Goal: Task Accomplishment & Management: Use online tool/utility

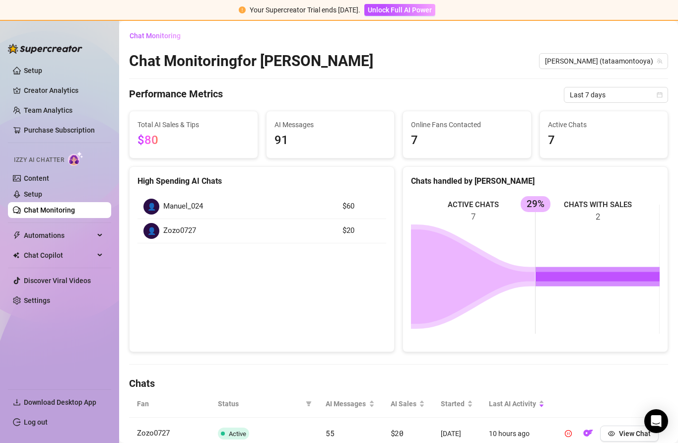
click at [68, 90] on link "Creator Analytics" at bounding box center [63, 90] width 79 height 16
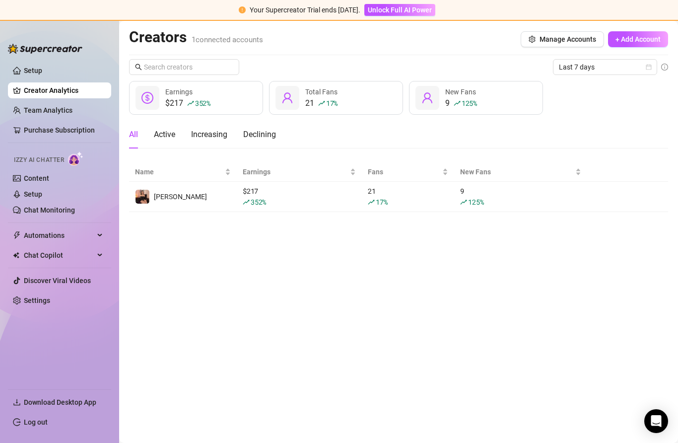
click at [0, 0] on link at bounding box center [0, 0] width 0 height 0
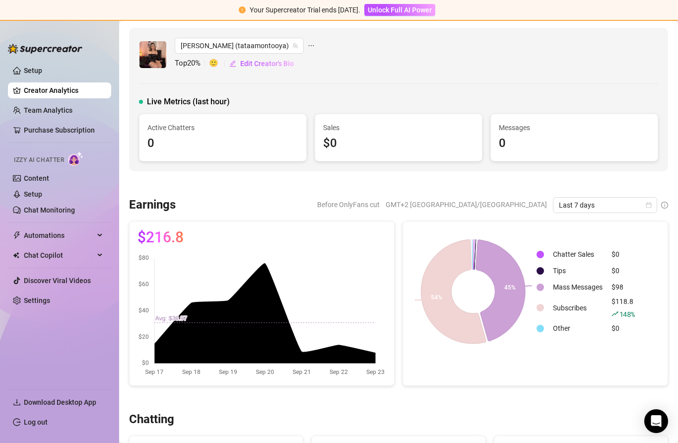
click at [67, 109] on link "Team Analytics" at bounding box center [48, 110] width 49 height 8
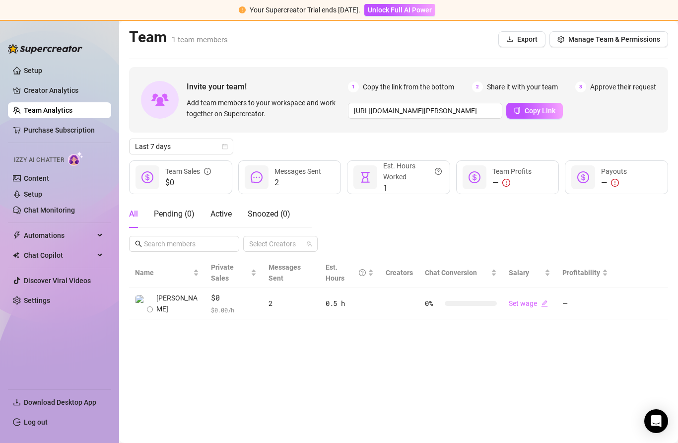
click at [75, 207] on link "Chat Monitoring" at bounding box center [49, 210] width 51 height 8
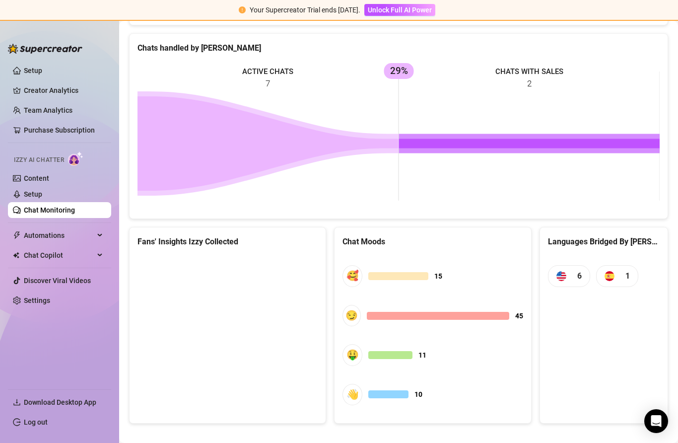
scroll to position [422, 0]
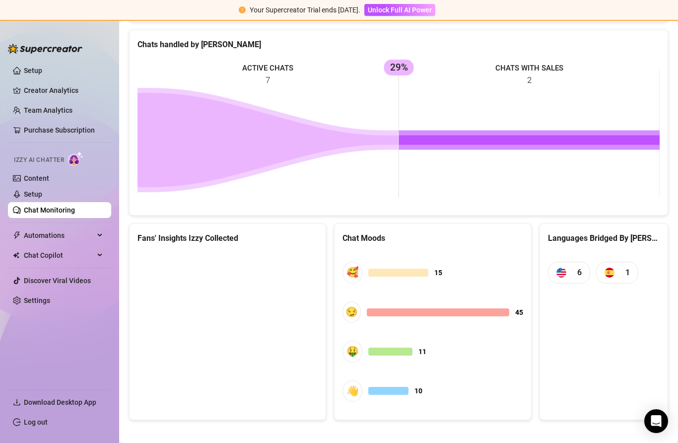
click at [217, 314] on canvas at bounding box center [228, 326] width 180 height 149
click at [235, 329] on canvas at bounding box center [228, 326] width 180 height 149
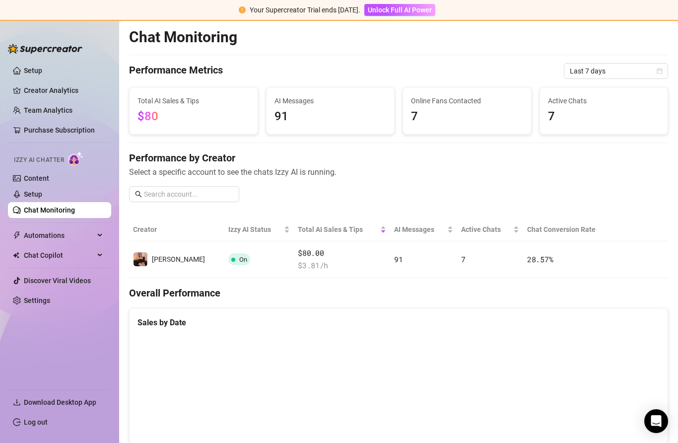
scroll to position [0, 0]
click at [631, 261] on button "button" at bounding box center [626, 259] width 16 height 16
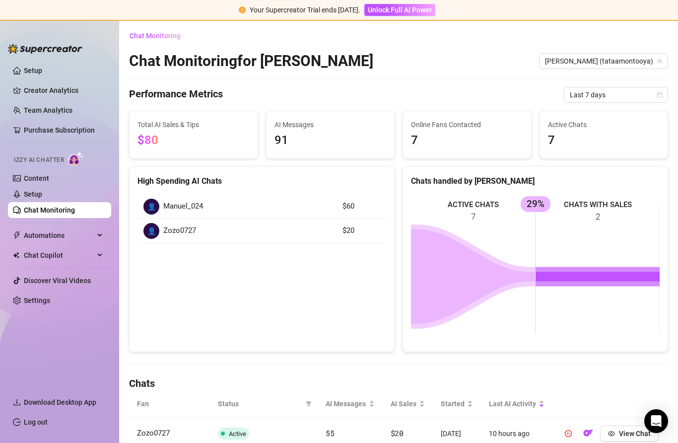
click at [83, 239] on span "Automations" at bounding box center [59, 235] width 71 height 16
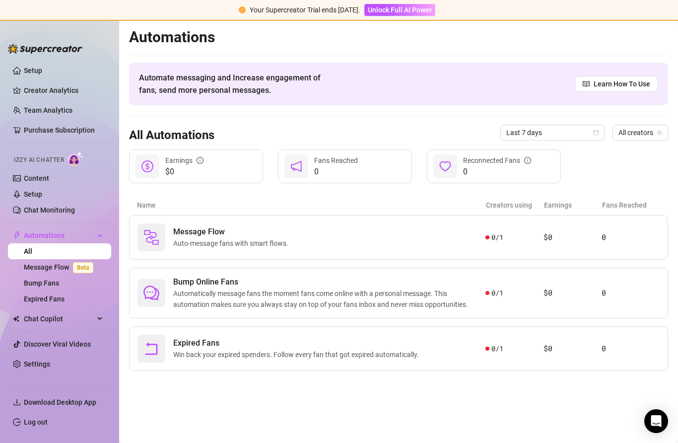
click at [578, 233] on article "$0" at bounding box center [573, 237] width 58 height 12
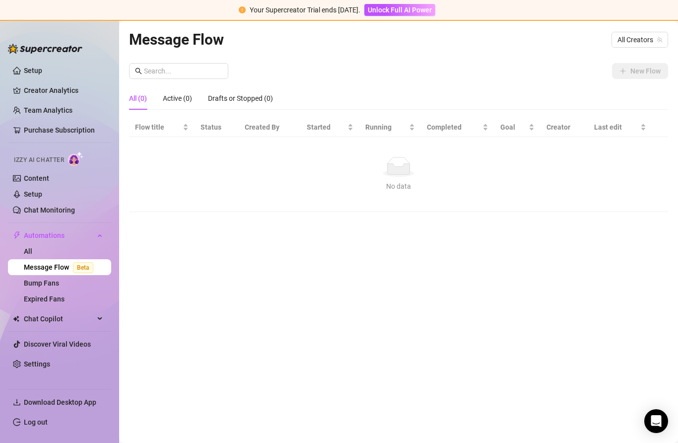
click at [556, 241] on div "Message Flow All Creators New Flow All (0) Active (0) Drafts or Stopped (0) Flo…" at bounding box center [398, 220] width 539 height 385
click at [571, 234] on div "Message Flow All Creators New Flow All (0) Active (0) Drafts or Stopped (0) Flo…" at bounding box center [398, 220] width 539 height 385
click at [571, 233] on div "Message Flow All Creators New Flow All (0) Active (0) Drafts or Stopped (0) Flo…" at bounding box center [398, 220] width 539 height 385
click at [567, 232] on div "Message Flow All Creators New Flow All (0) Active (0) Drafts or Stopped (0) Flo…" at bounding box center [398, 220] width 539 height 385
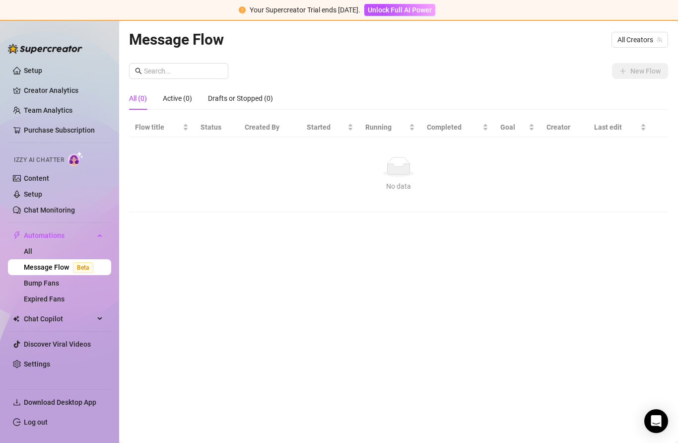
click at [567, 231] on div "Message Flow All Creators New Flow All (0) Active (0) Drafts or Stopped (0) Flo…" at bounding box center [398, 220] width 539 height 385
click at [567, 229] on div "Message Flow All Creators New Flow All (0) Active (0) Drafts or Stopped (0) Flo…" at bounding box center [398, 220] width 539 height 385
click at [564, 234] on div "Message Flow All Creators New Flow All (0) Active (0) Drafts or Stopped (0) Flo…" at bounding box center [398, 220] width 539 height 385
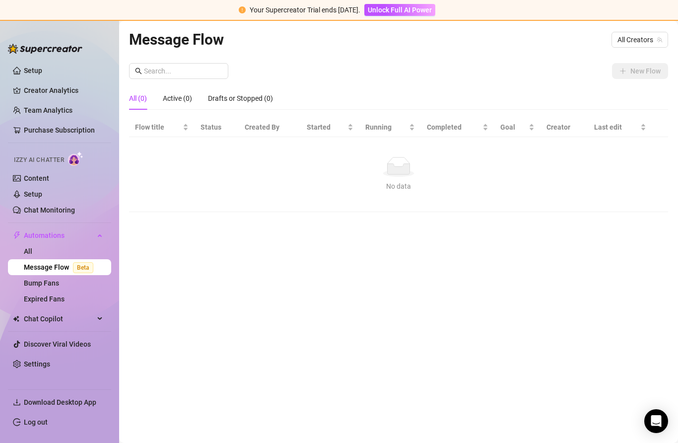
click at [561, 233] on div "Message Flow All Creators New Flow All (0) Active (0) Drafts or Stopped (0) Flo…" at bounding box center [398, 220] width 539 height 385
click at [561, 232] on div "Message Flow All Creators New Flow All (0) Active (0) Drafts or Stopped (0) Flo…" at bounding box center [398, 220] width 539 height 385
click at [559, 233] on div "Message Flow All Creators New Flow All (0) Active (0) Drafts or Stopped (0) Flo…" at bounding box center [398, 220] width 539 height 385
click at [559, 232] on div "Message Flow All Creators New Flow All (0) Active (0) Drafts or Stopped (0) Flo…" at bounding box center [398, 220] width 539 height 385
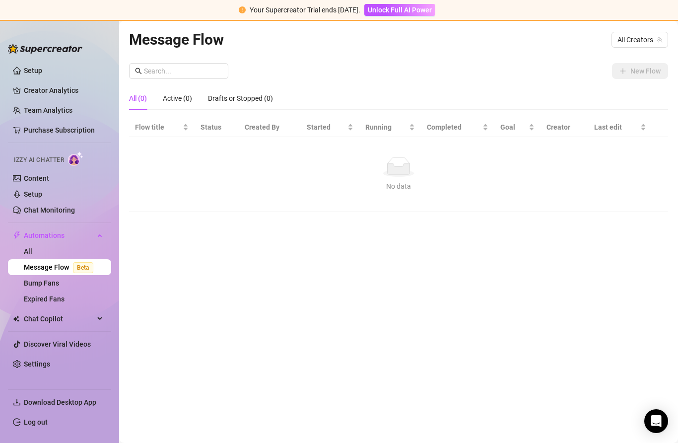
click at [559, 232] on div "Message Flow All Creators New Flow All (0) Active (0) Drafts or Stopped (0) Flo…" at bounding box center [398, 220] width 539 height 385
click at [540, 250] on div "Message Flow All Creators New Flow All (0) Active (0) Drafts or Stopped (0) Flo…" at bounding box center [398, 220] width 539 height 385
click at [416, 190] on div "No data" at bounding box center [399, 186] width 520 height 11
click at [443, 244] on div "Message Flow All Creators New Flow All (0) Active (0) Drafts or Stopped (0) Flo…" at bounding box center [398, 220] width 539 height 385
click at [479, 220] on div "Message Flow All Creators New Flow All (0) Active (0) Drafts or Stopped (0) Flo…" at bounding box center [398, 220] width 539 height 385
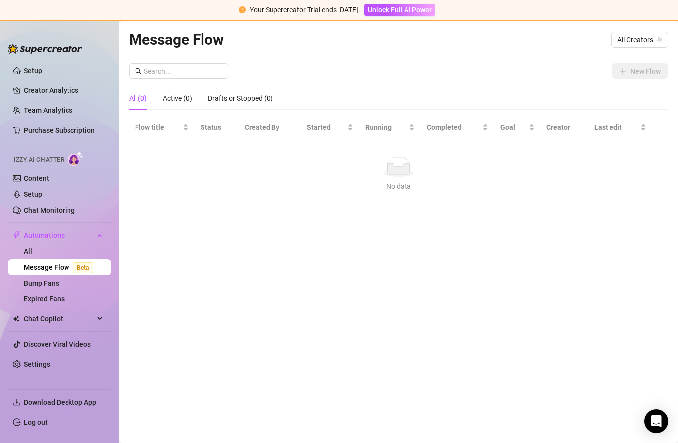
click at [638, 86] on div "New Flow All (0) Active (0) Drafts or Stopped (0) Flow title Status Created By …" at bounding box center [398, 137] width 539 height 149
click at [637, 86] on div "New Flow All (0) Active (0) Drafts or Stopped (0) Flow title Status Created By …" at bounding box center [398, 137] width 539 height 149
click at [59, 284] on link "Bump Fans" at bounding box center [41, 283] width 35 height 8
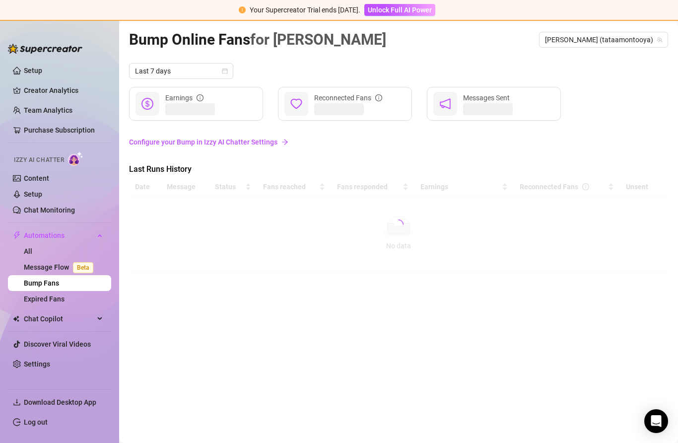
click at [65, 300] on link "Expired Fans" at bounding box center [44, 299] width 41 height 8
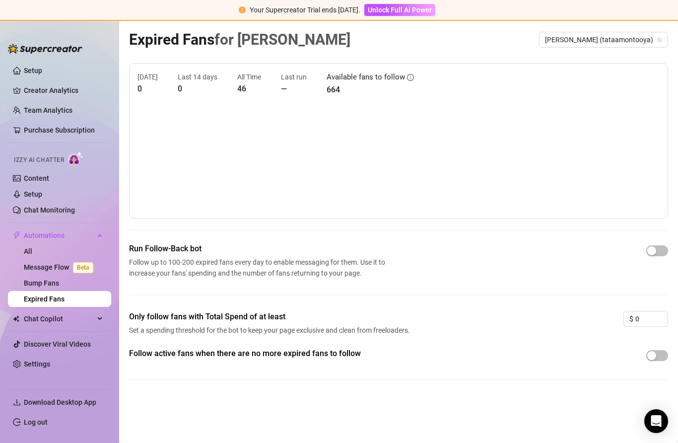
click at [78, 319] on span "Chat Copilot" at bounding box center [59, 319] width 71 height 16
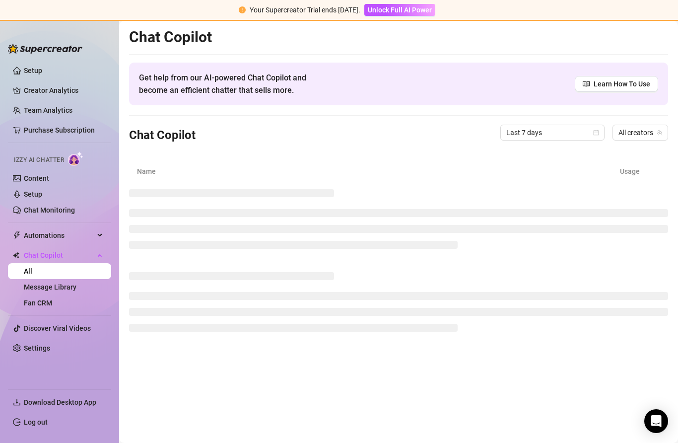
click at [76, 289] on link "Message Library" at bounding box center [50, 287] width 53 height 8
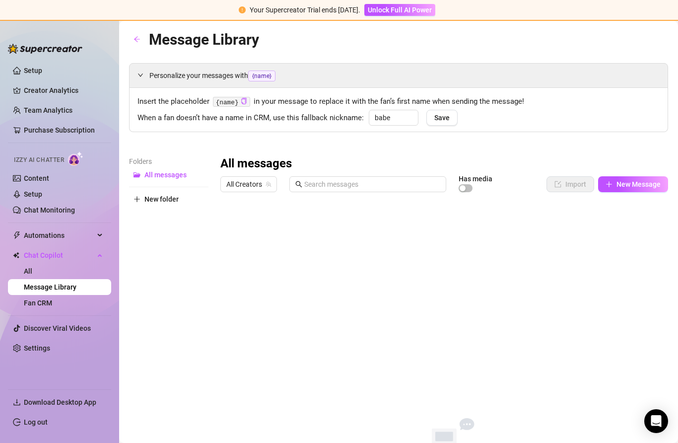
click at [617, 189] on div "All messages All Creators Has media Import New Message Title Text Media $ AI Pr…" at bounding box center [445, 319] width 448 height 327
click at [635, 180] on span "New Message" at bounding box center [639, 184] width 44 height 8
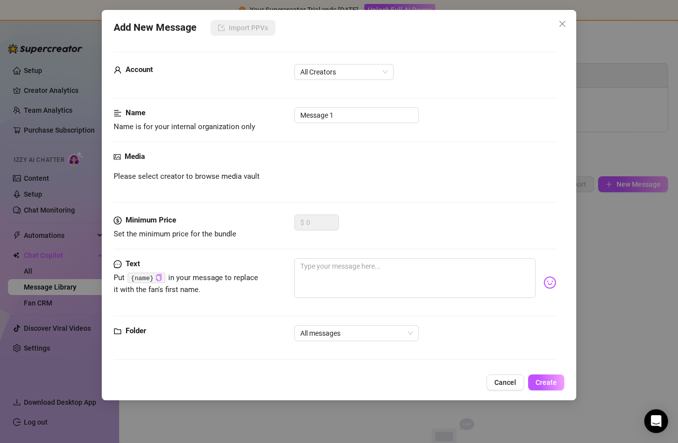
click at [332, 185] on div "Media Please select creator to browse media vault" at bounding box center [335, 183] width 443 height 64
click at [257, 174] on span "Please select creator to browse media vault" at bounding box center [187, 177] width 146 height 12
click at [290, 159] on div "Media" at bounding box center [335, 157] width 443 height 12
click at [393, 181] on div "Please select creator to browse media vault" at bounding box center [335, 177] width 443 height 12
click at [435, 164] on div "Media Please select creator to browse media vault" at bounding box center [335, 183] width 443 height 64
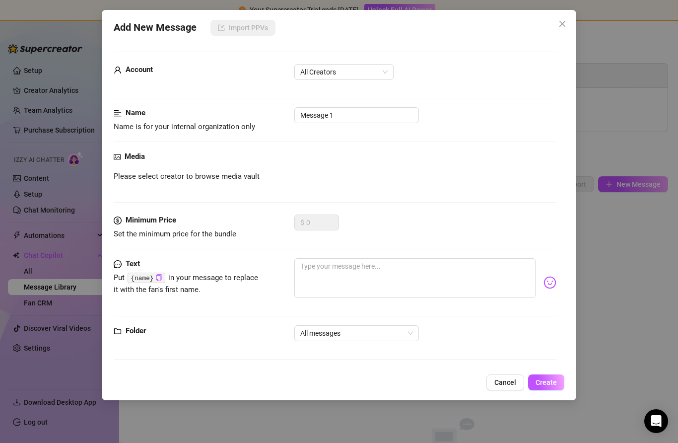
click at [390, 178] on div "Please select creator to browse media vault" at bounding box center [335, 177] width 443 height 12
click at [334, 176] on div "Please select creator to browse media vault" at bounding box center [335, 177] width 443 height 12
click at [268, 166] on div "Media Please select creator to browse media vault" at bounding box center [335, 183] width 443 height 64
click at [242, 164] on div "Media Please select creator to browse media vault" at bounding box center [335, 183] width 443 height 64
click at [245, 176] on span "Please select creator to browse media vault" at bounding box center [187, 177] width 146 height 12
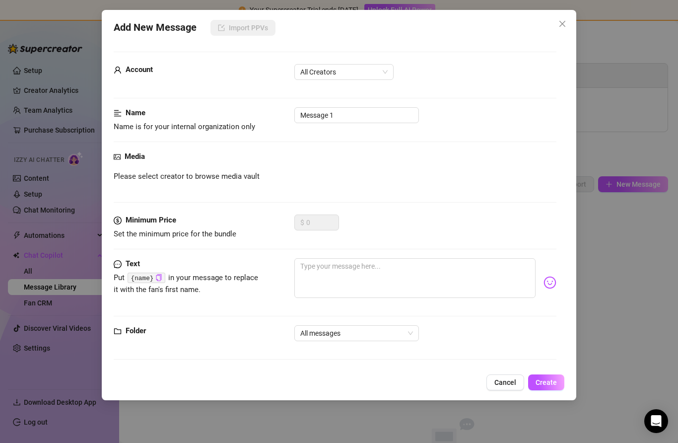
click at [245, 176] on span "Please select creator to browse media vault" at bounding box center [187, 177] width 146 height 12
click at [226, 174] on span "Please select creator to browse media vault" at bounding box center [187, 177] width 146 height 12
click at [226, 173] on span "Please select creator to browse media vault" at bounding box center [187, 177] width 146 height 12
click at [222, 178] on span "Please select creator to browse media vault" at bounding box center [187, 177] width 146 height 12
click at [221, 178] on span "Please select creator to browse media vault" at bounding box center [187, 177] width 146 height 12
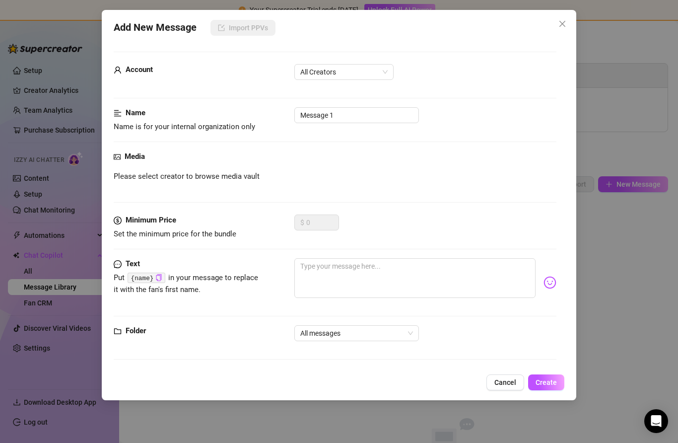
click at [202, 179] on span "Please select creator to browse media vault" at bounding box center [187, 177] width 146 height 12
click at [361, 78] on span "All Creators" at bounding box center [343, 72] width 87 height 15
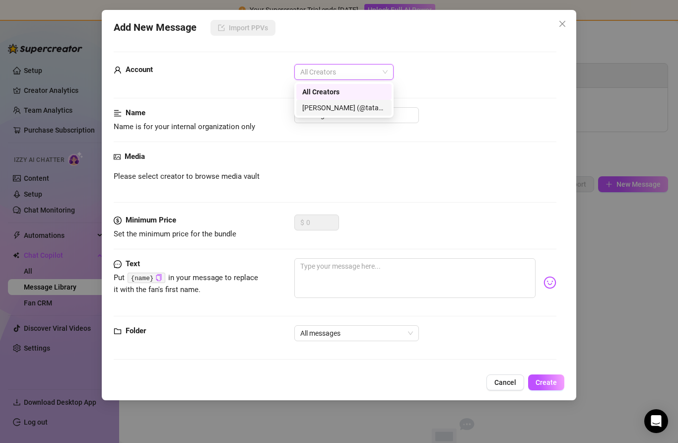
click at [375, 111] on div "[PERSON_NAME] (@tataamontooya)" at bounding box center [343, 107] width 83 height 11
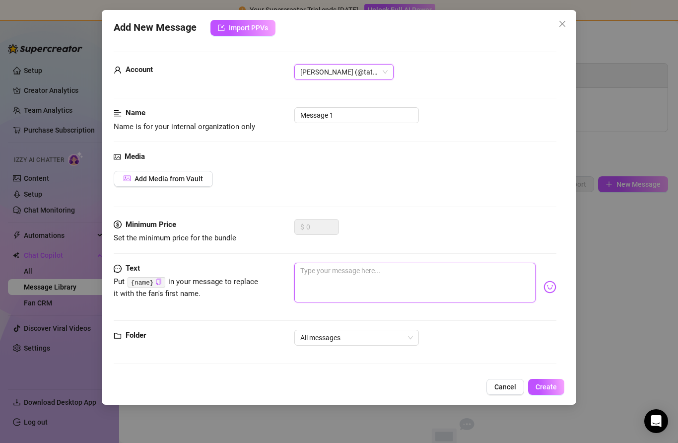
click at [356, 276] on textarea at bounding box center [415, 283] width 241 height 40
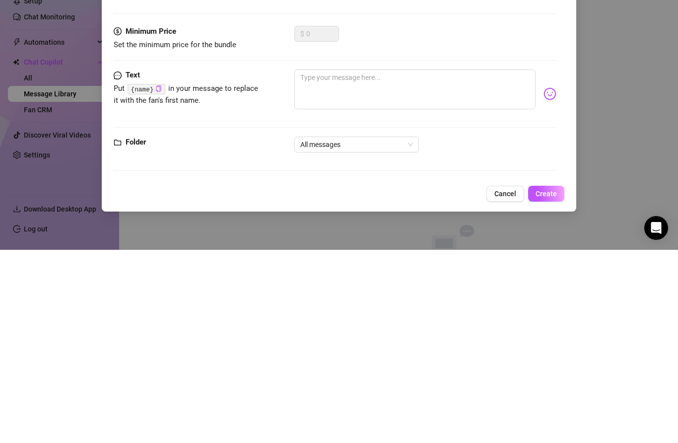
click at [155, 279] on icon "copy" at bounding box center [158, 282] width 6 height 6
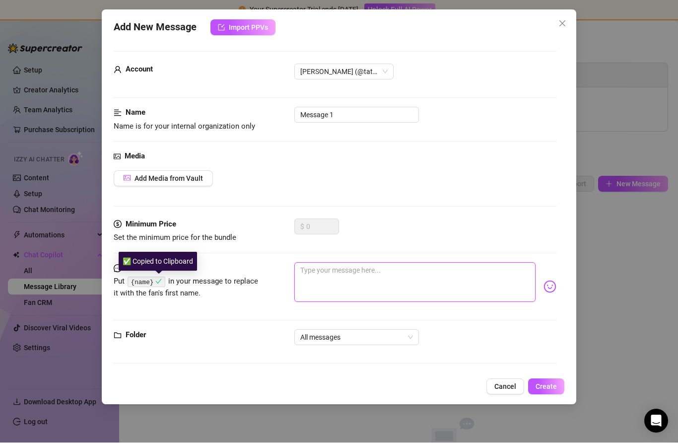
click at [378, 282] on textarea at bounding box center [415, 283] width 241 height 40
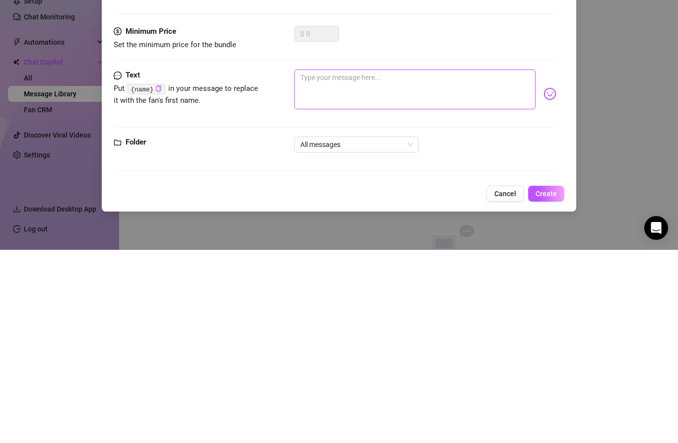
type textarea "H"
type textarea "He"
type textarea "Hel"
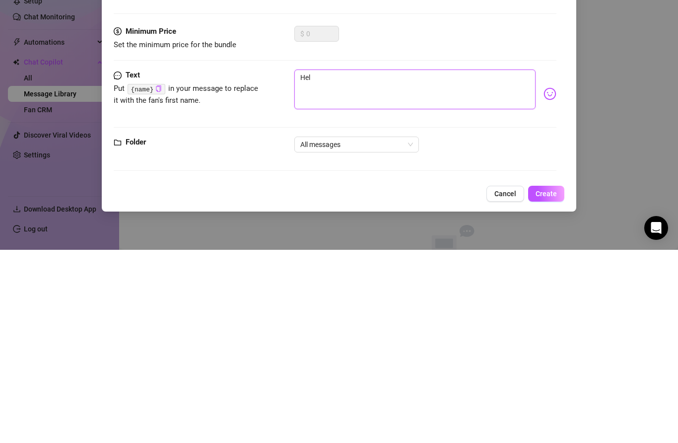
type textarea "Hel"
type textarea "Hell"
type textarea "Hello"
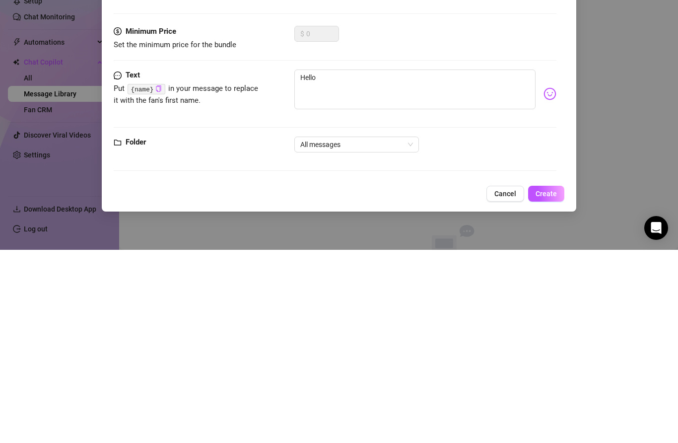
click at [148, 277] on code "{name}" at bounding box center [146, 282] width 37 height 10
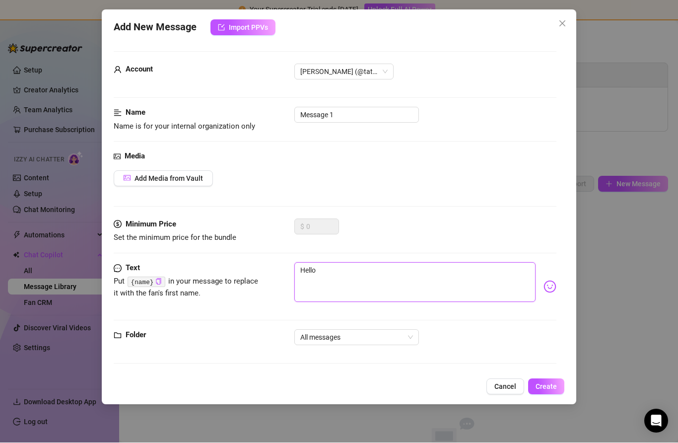
click at [381, 269] on textarea "Hello" at bounding box center [415, 283] width 241 height 40
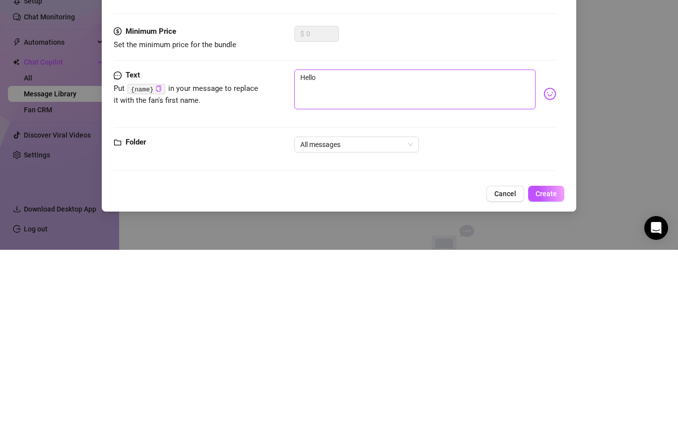
type textarea "Hello"
type textarea "Hello h"
type textarea "Hello [PERSON_NAME]"
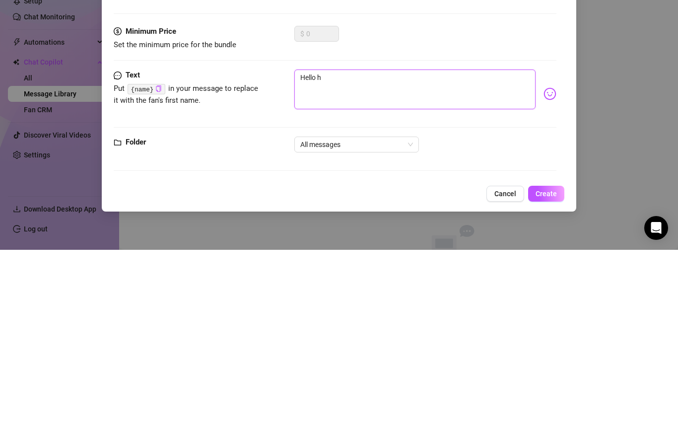
type textarea "Hello [PERSON_NAME]"
type textarea "Hello hum"
type textarea "Hello [PERSON_NAME]"
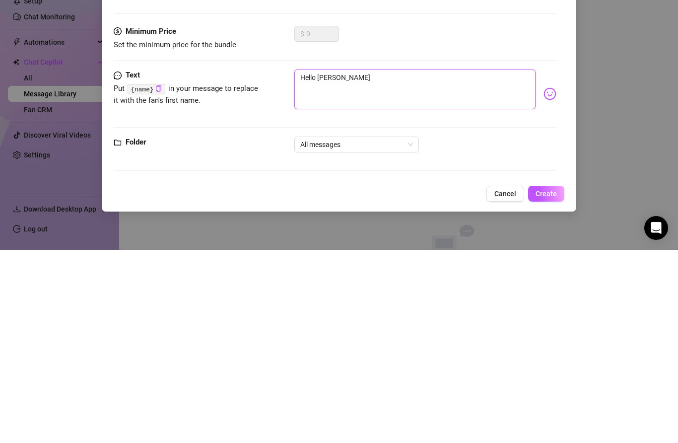
type textarea "Hello hun"
type textarea "Hello [PERSON_NAME]"
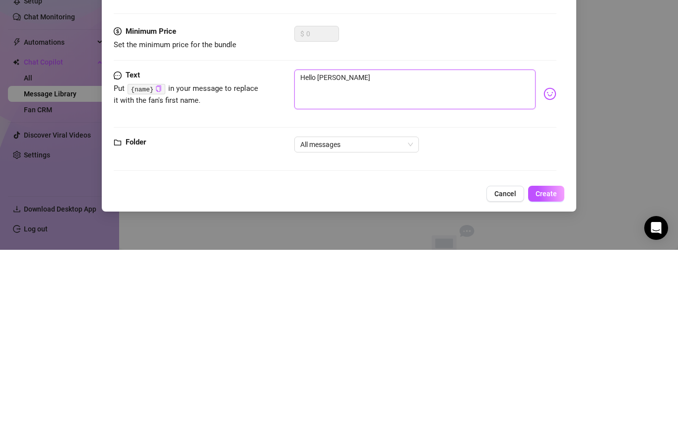
type textarea "Hello [PERSON_NAME]"
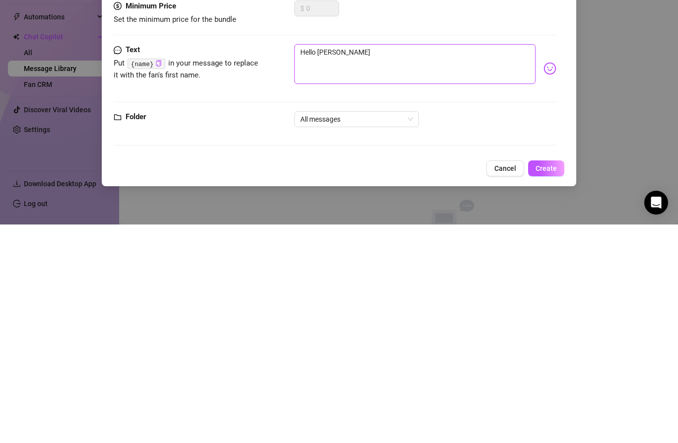
click at [389, 330] on div "All messages" at bounding box center [357, 338] width 125 height 16
type textarea "Hello [PERSON_NAME]"
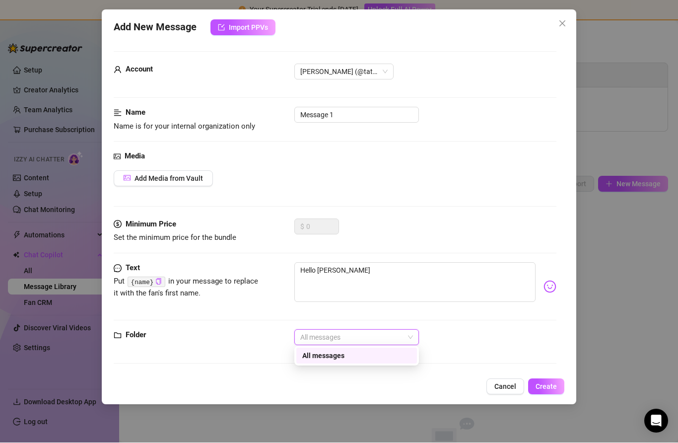
click at [245, 334] on div "Folder" at bounding box center [188, 336] width 149 height 12
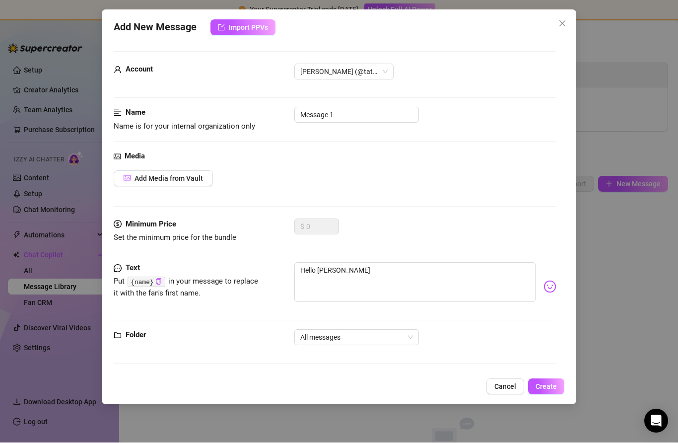
click at [201, 178] on span "Add Media from Vault" at bounding box center [169, 179] width 69 height 8
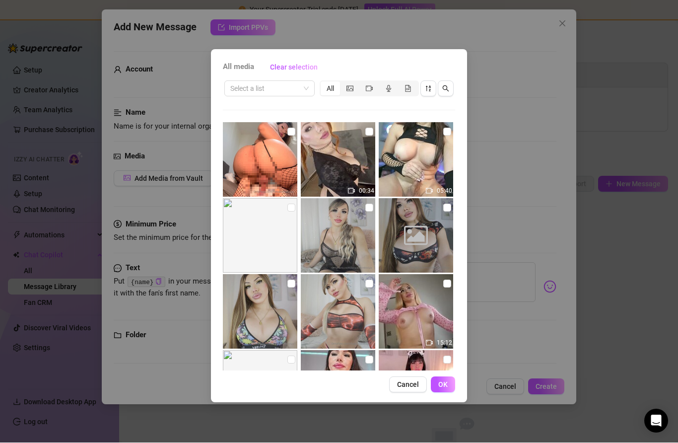
click at [269, 172] on img at bounding box center [260, 160] width 75 height 75
checkbox input "true"
click at [443, 386] on span "OK" at bounding box center [443, 385] width 9 height 8
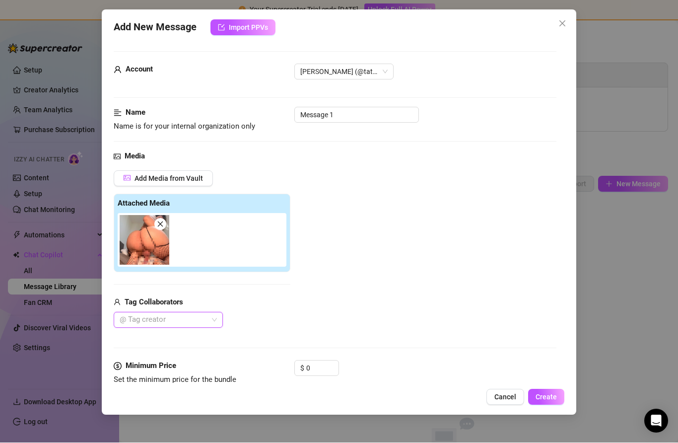
click at [550, 401] on button "Create" at bounding box center [546, 397] width 36 height 16
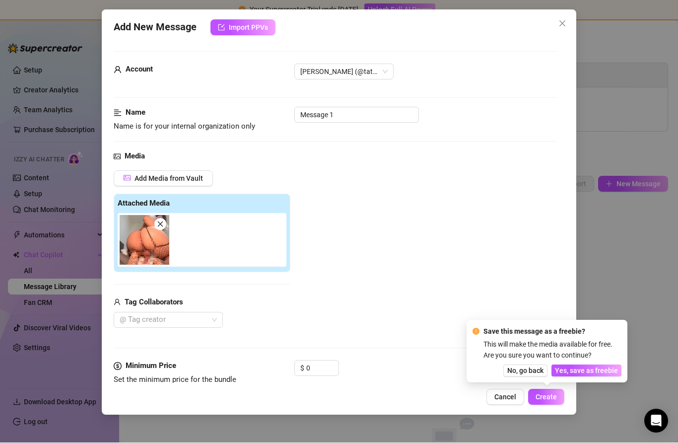
click at [587, 366] on button "Yes, save as freebie" at bounding box center [587, 371] width 70 height 12
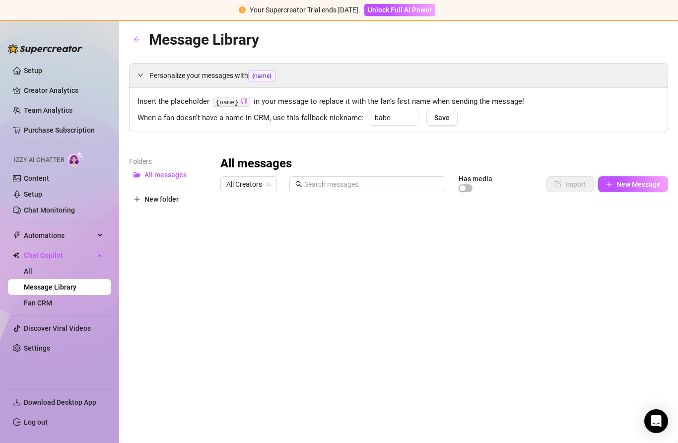
click at [220, 216] on div "Folders All messages New folder All messages All Creators Has media Import New …" at bounding box center [398, 287] width 539 height 262
click at [52, 304] on link "Fan CRM" at bounding box center [38, 303] width 28 height 8
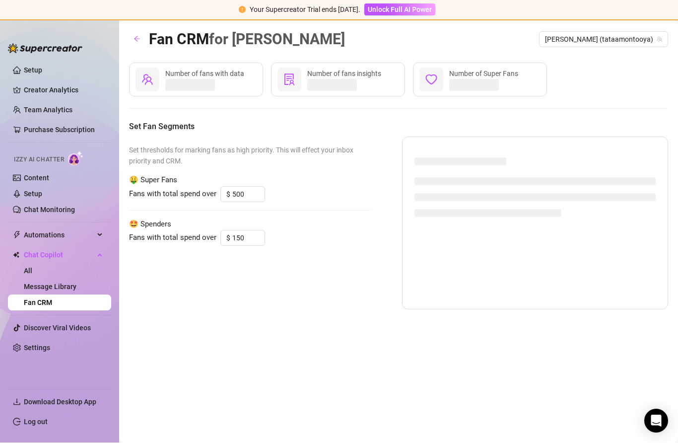
click at [32, 274] on link "All" at bounding box center [28, 271] width 8 height 8
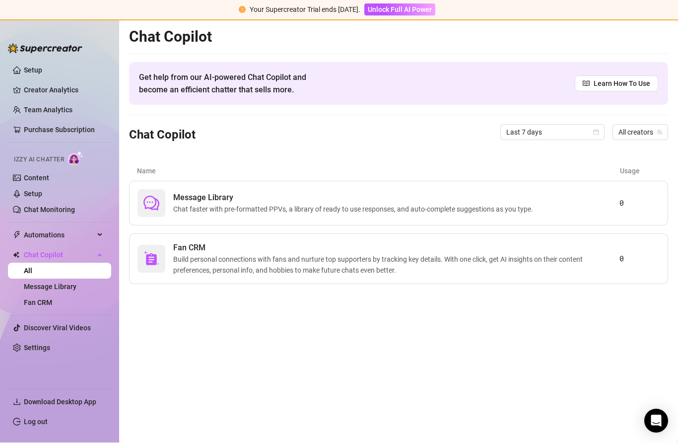
click at [290, 212] on span "Chat faster with pre-formatted PPVs, a library of ready to use responses, and a…" at bounding box center [355, 209] width 364 height 11
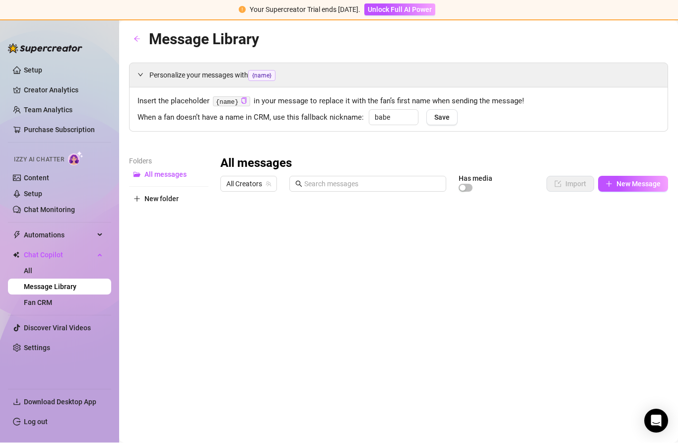
click at [75, 214] on link "Chat Monitoring" at bounding box center [49, 210] width 51 height 8
